Goal: Task Accomplishment & Management: Manage account settings

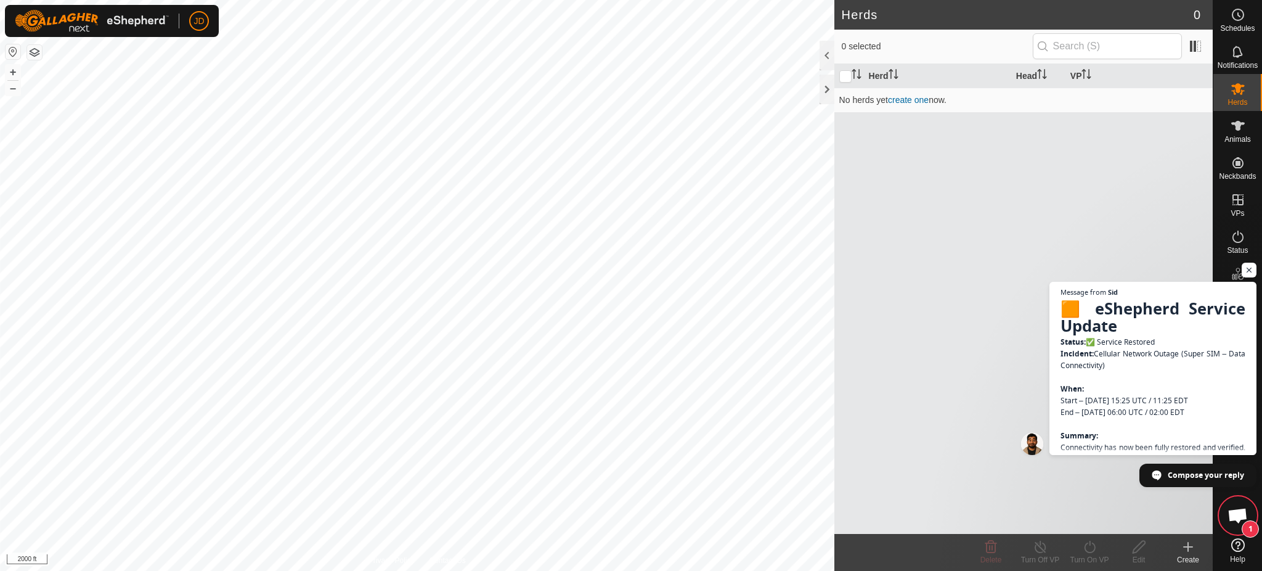
scroll to position [1243, 0]
click at [1205, 417] on span "🟧 eShepherd Service Update Status: ✅ Service Restored Incident: Cellular Networ…" at bounding box center [1154, 435] width 188 height 276
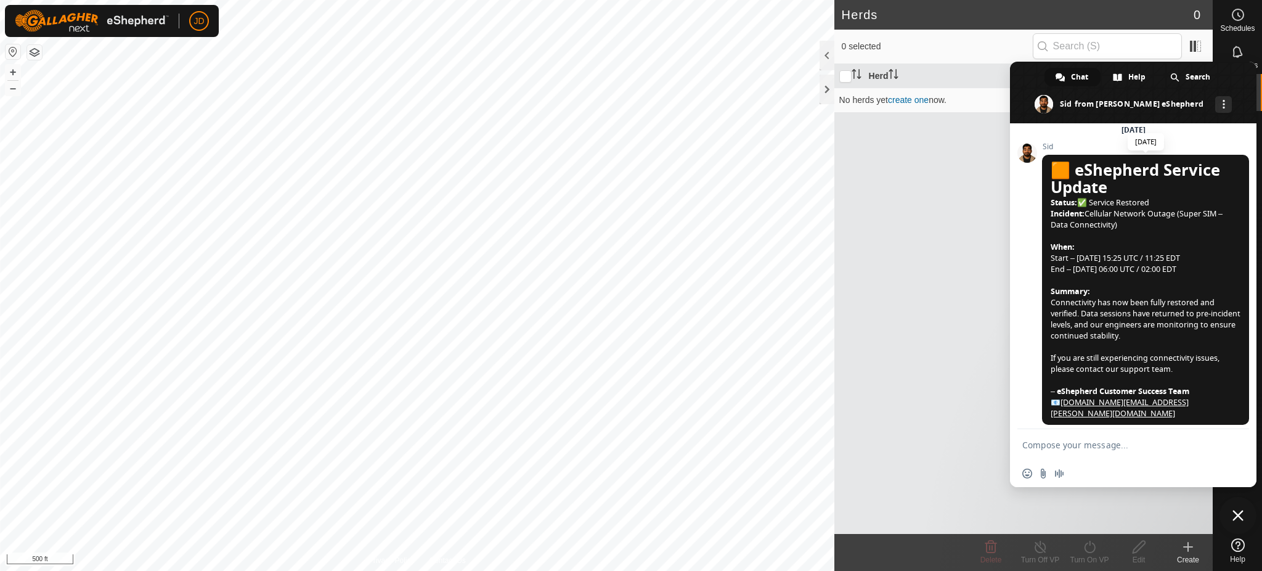
scroll to position [1614, 0]
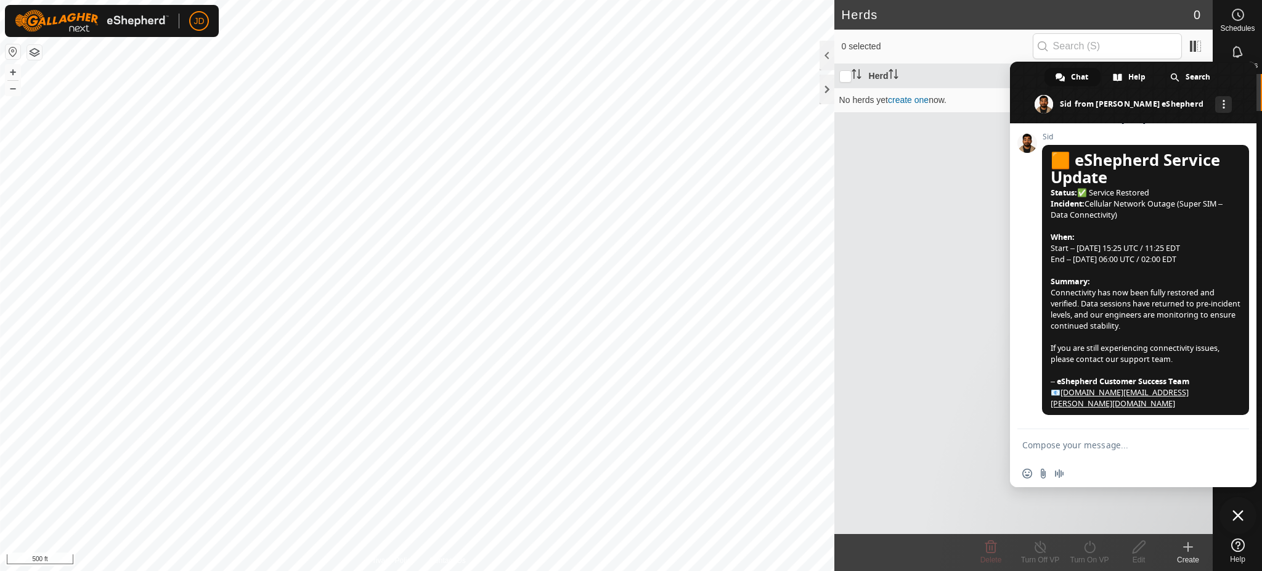
click at [1166, 67] on span at bounding box center [1133, 93] width 247 height 62
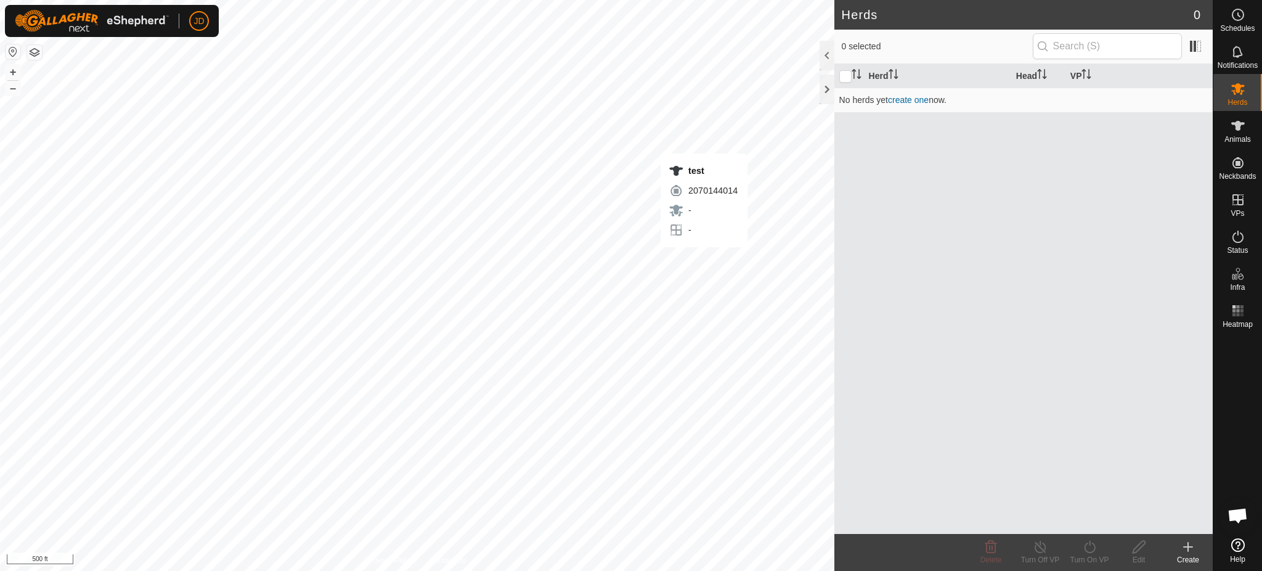
click at [704, 260] on div "JD Schedules Notifications Herds Animals Neckbands VPs Status Infra Heatmap Hel…" at bounding box center [631, 285] width 1262 height 571
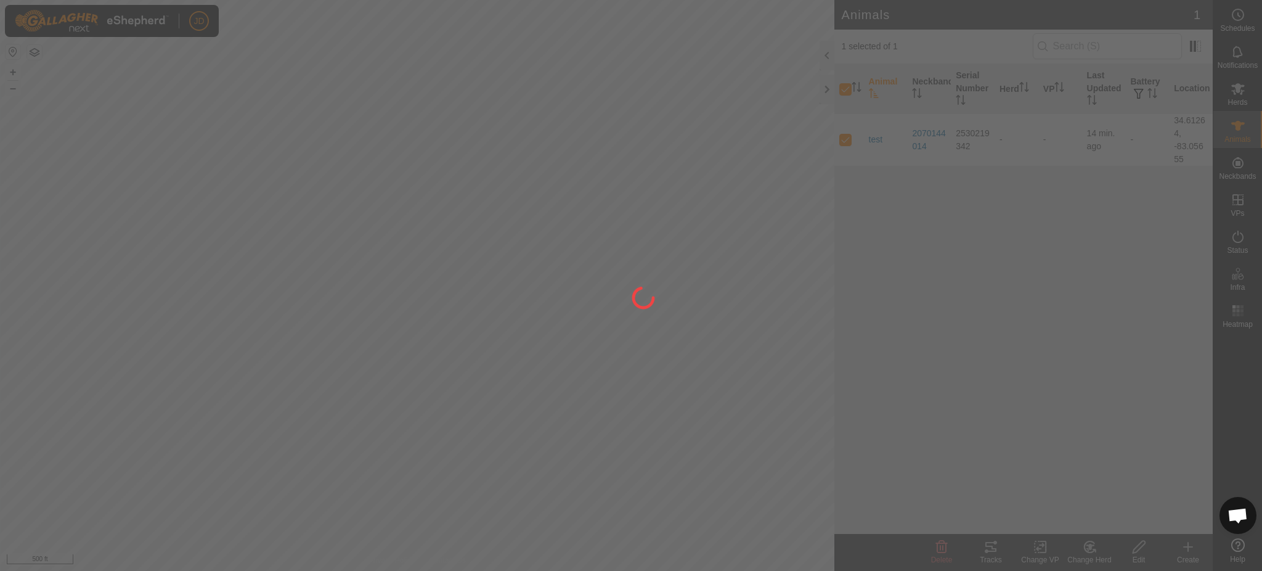
checkbox input "false"
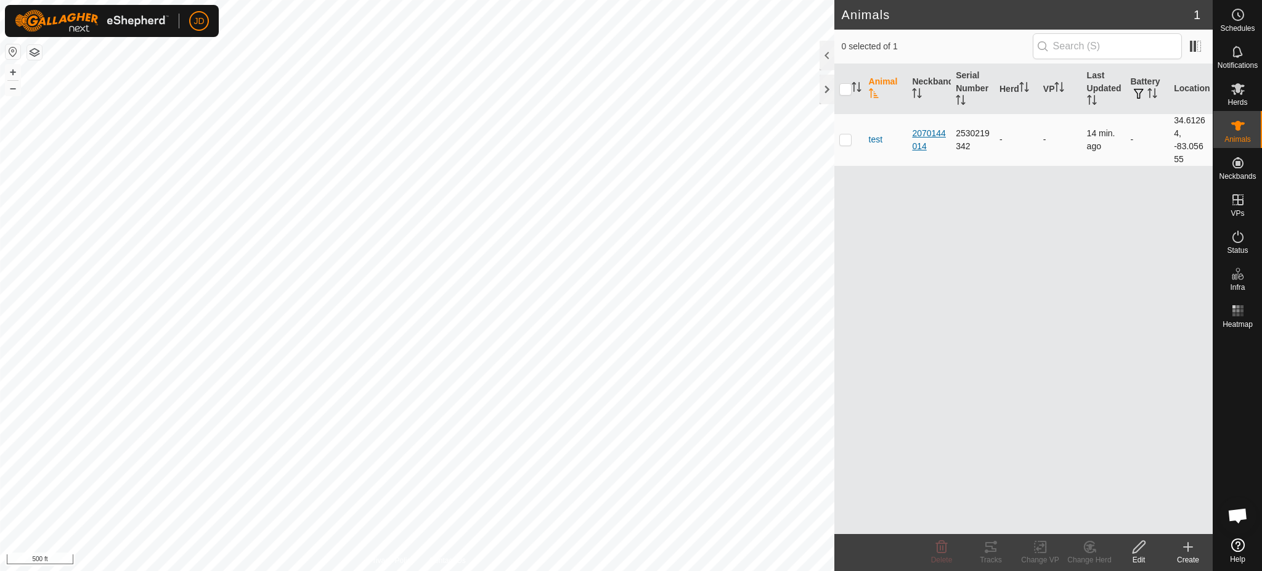
click at [936, 132] on div "2070144014" at bounding box center [929, 140] width 34 height 26
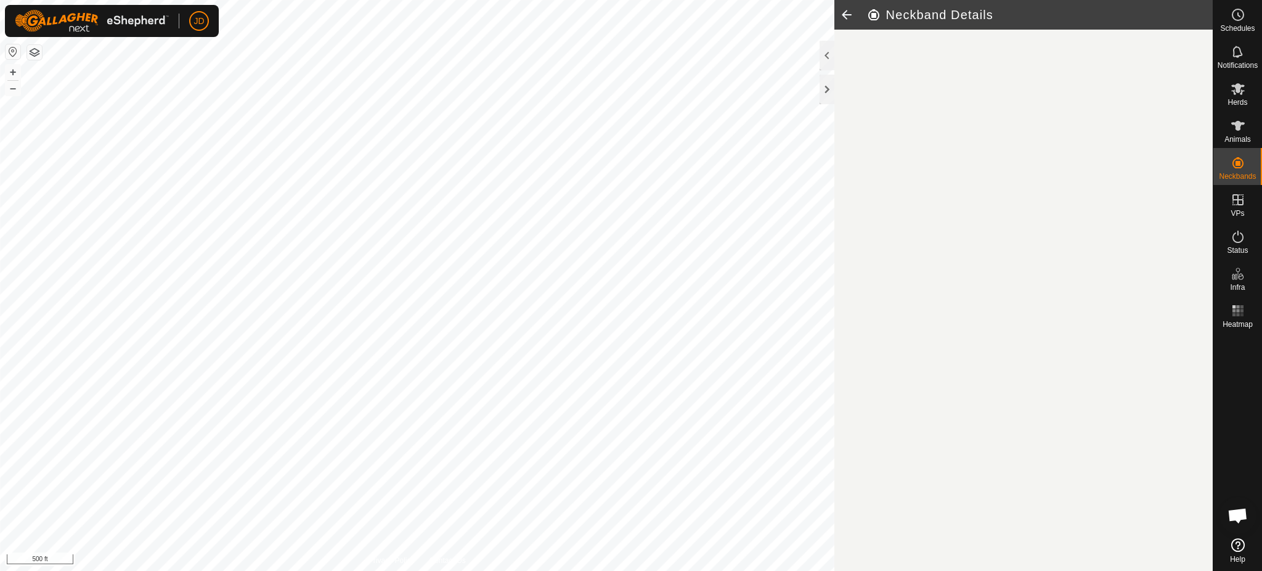
click at [936, 132] on article "Neckband Details" at bounding box center [1024, 285] width 378 height 571
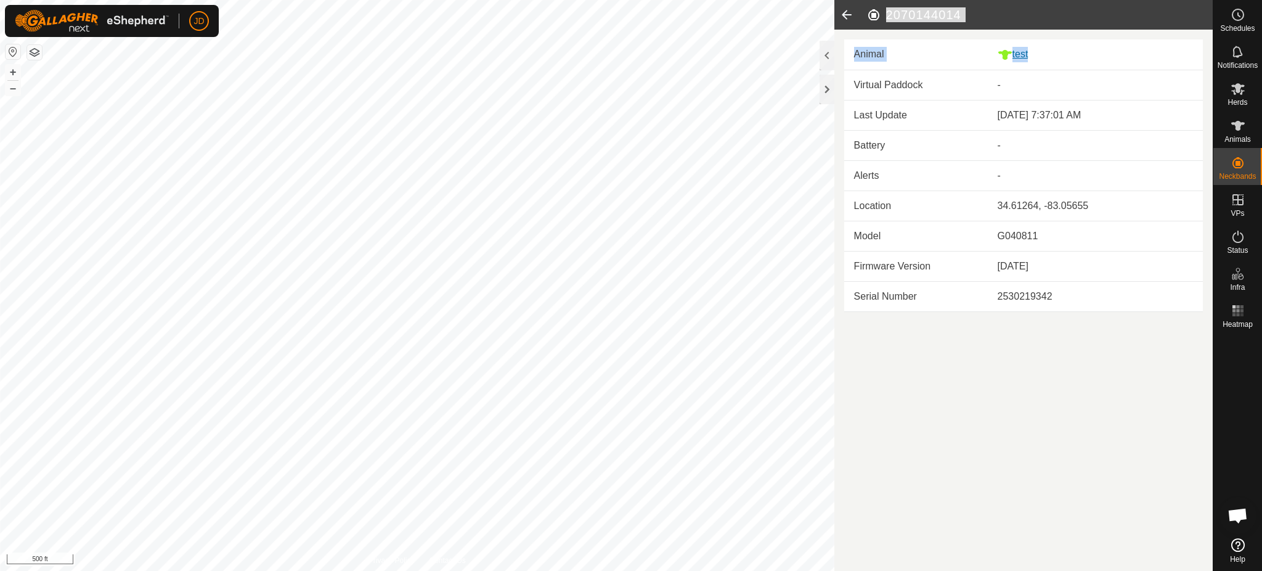
click at [1024, 48] on div "test" at bounding box center [1095, 54] width 195 height 15
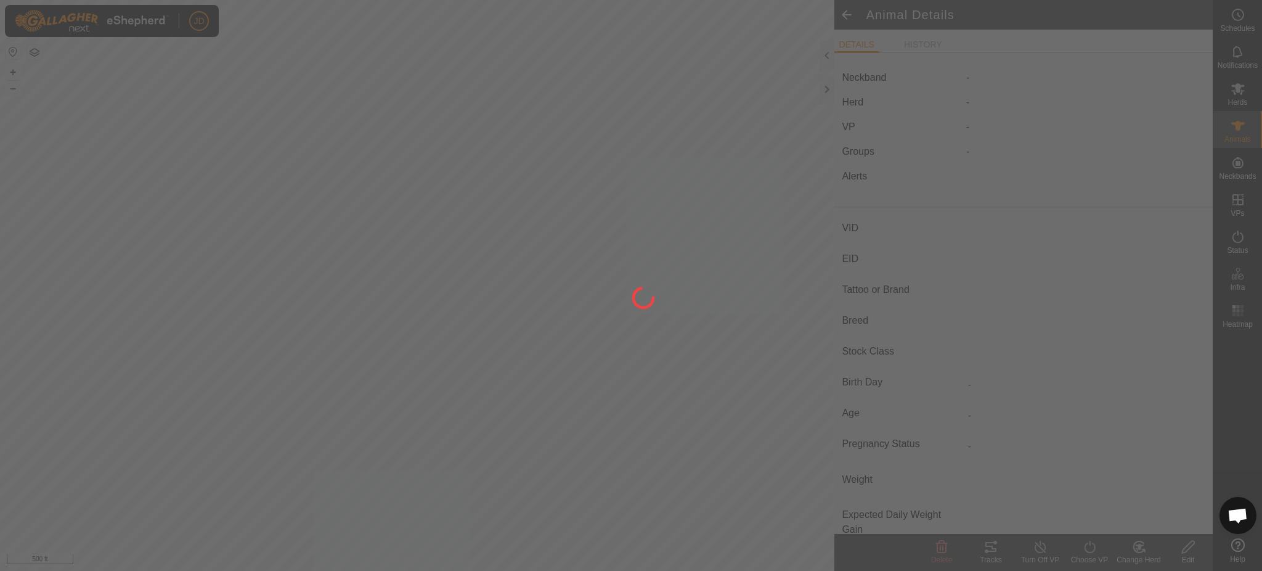
type input "test"
type input "-"
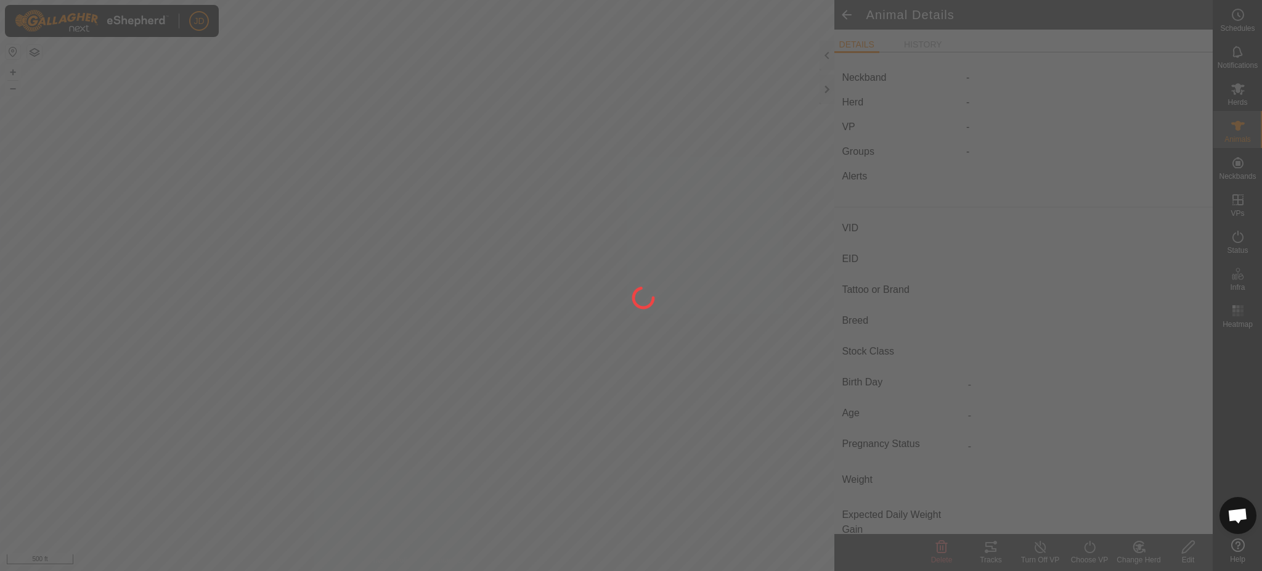
type input "0 kg"
type input "-"
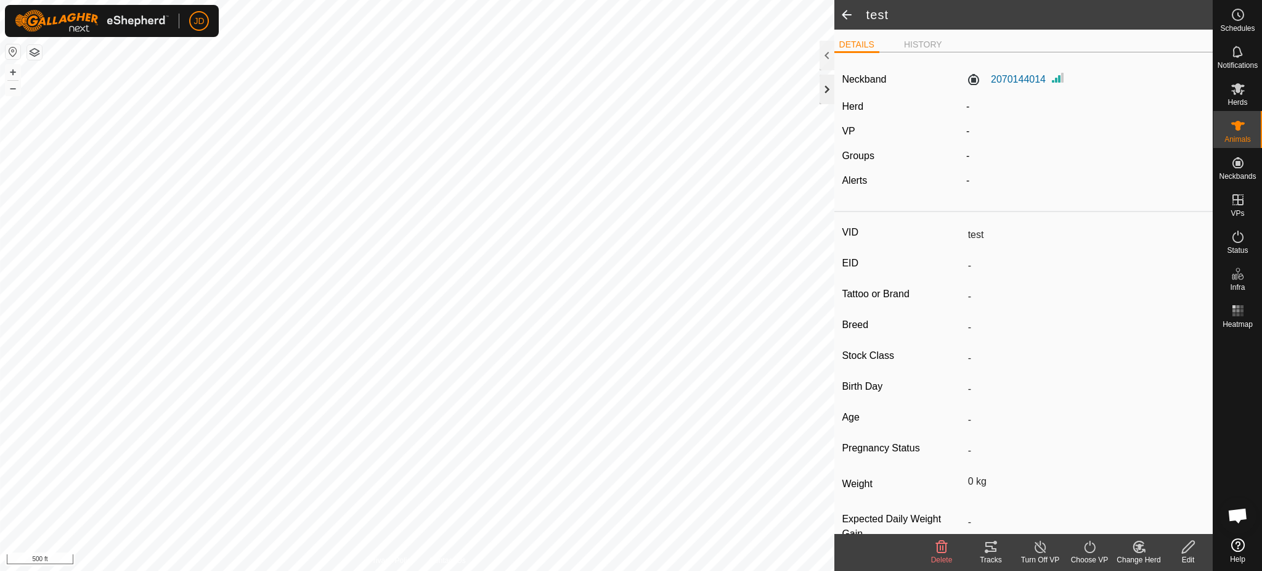
click at [824, 83] on div at bounding box center [827, 90] width 15 height 30
